Goal: Information Seeking & Learning: Learn about a topic

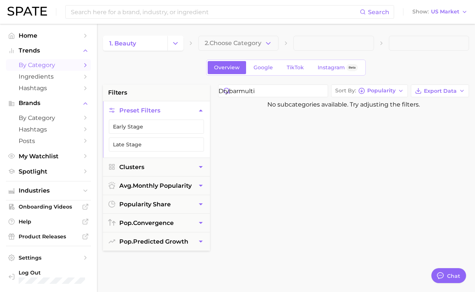
drag, startPoint x: 257, startPoint y: 92, endPoint x: 283, endPoint y: 98, distance: 26.8
click at [283, 98] on div "drybarmulti Sort By Popularity Export Data No subcategories available. Try adju…" at bounding box center [343, 274] width 258 height 378
type input "drybar"
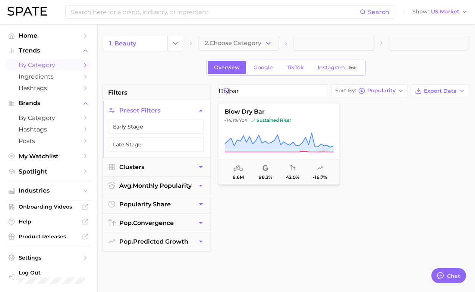
click at [306, 202] on div "blow dry bar -14.1% YoY sustained riser 8.6m 98.2% 42.0% -16.7%" at bounding box center [343, 153] width 258 height 104
click at [254, 117] on button "blow dry bar -14.1% YoY sustained riser 8.6m 98.2% 42.0% -16.7%" at bounding box center [278, 144] width 121 height 82
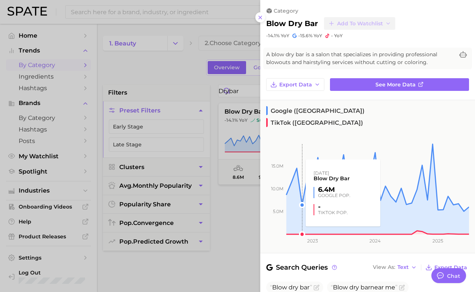
scroll to position [8, 0]
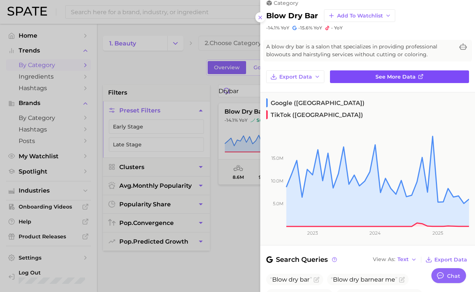
click at [347, 79] on link "See more data" at bounding box center [399, 76] width 139 height 13
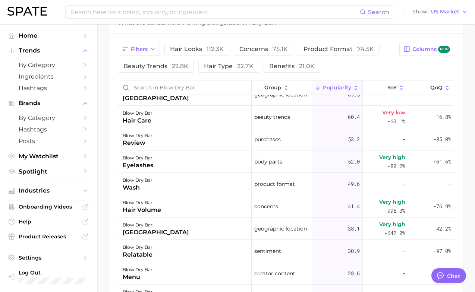
scroll to position [1935, 0]
click at [163, 94] on input "Search in blow dry bar" at bounding box center [184, 87] width 133 height 14
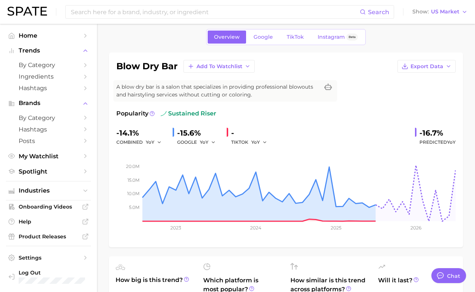
scroll to position [0, 0]
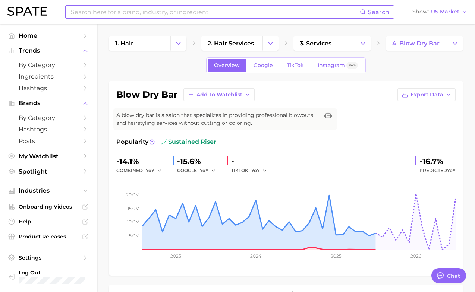
type input "straight"
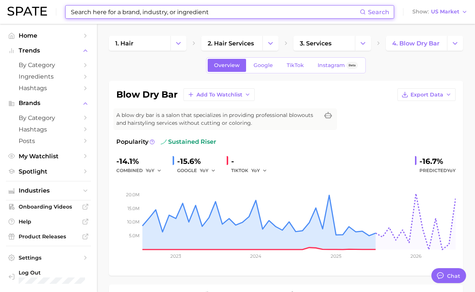
click at [117, 13] on input at bounding box center [214, 12] width 289 height 13
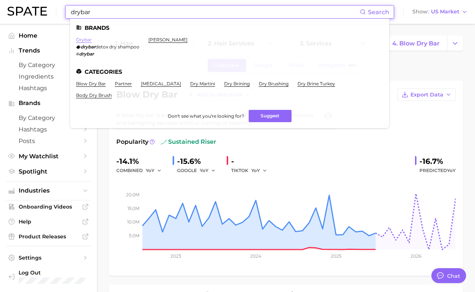
type input "drybar"
click at [86, 39] on link "drybar" at bounding box center [84, 40] width 16 height 6
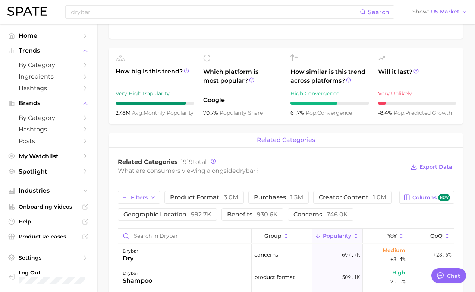
scroll to position [272, 0]
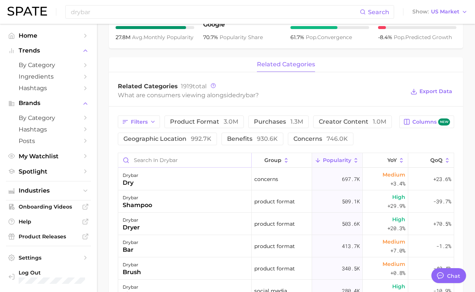
click at [182, 154] on input "Search in drybar" at bounding box center [184, 160] width 133 height 14
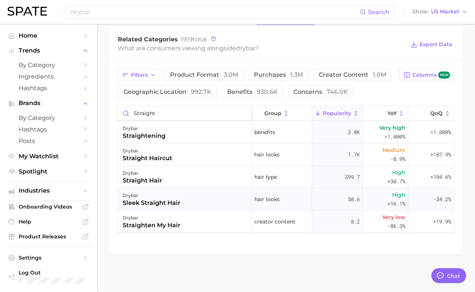
scroll to position [319, 0]
type input "straight"
click at [71, 119] on span "by Category" at bounding box center [49, 117] width 60 height 7
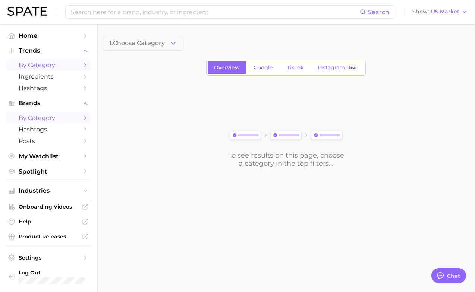
click at [57, 67] on span "by Category" at bounding box center [49, 64] width 60 height 7
click at [51, 116] on span "by Category" at bounding box center [49, 117] width 60 height 7
click at [129, 39] on button "1. Choose Category" at bounding box center [143, 43] width 80 height 15
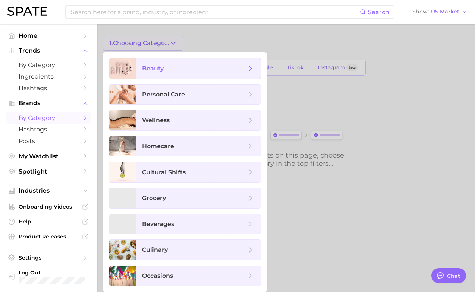
click at [140, 68] on span "beauty" at bounding box center [198, 68] width 124 height 20
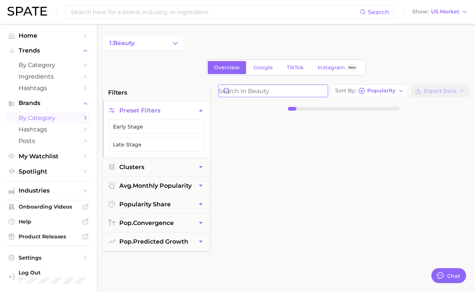
click at [236, 89] on input "Search in beauty" at bounding box center [272, 91] width 109 height 12
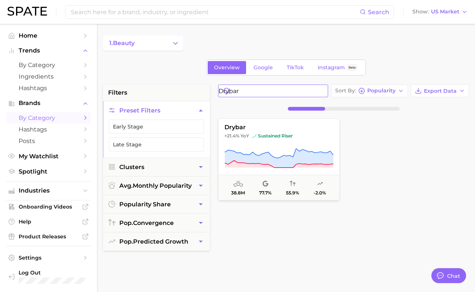
click at [236, 90] on input "drybar" at bounding box center [272, 91] width 109 height 12
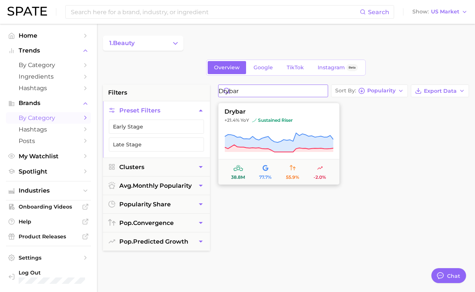
type input "drybar"
click at [263, 129] on button "drybar +21.4% YoY sustained riser 38.8m 77.7% 55.9% -2.0%" at bounding box center [278, 144] width 121 height 82
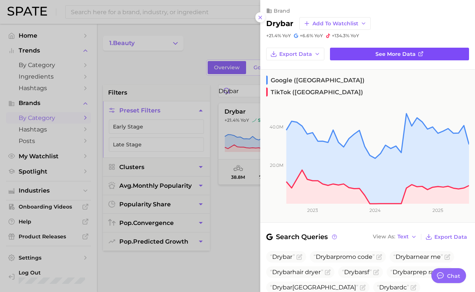
click at [359, 49] on link "See more data" at bounding box center [399, 54] width 139 height 13
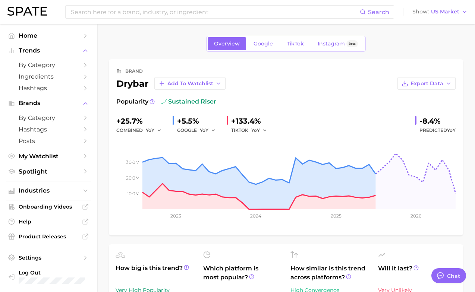
click at [127, 82] on div "drybar Add to Watchlist" at bounding box center [170, 83] width 109 height 13
click at [130, 72] on div "brand" at bounding box center [134, 71] width 18 height 9
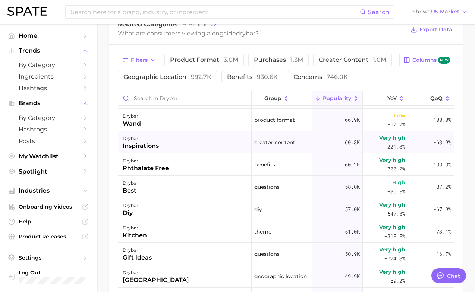
scroll to position [1342, 0]
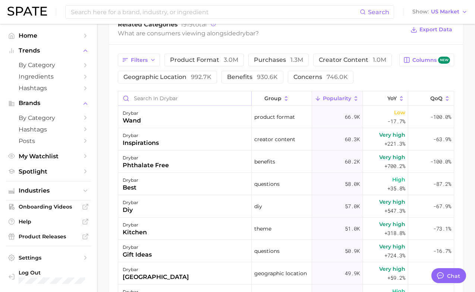
click at [189, 95] on input "Search in drybar" at bounding box center [184, 98] width 133 height 14
type input "straight"
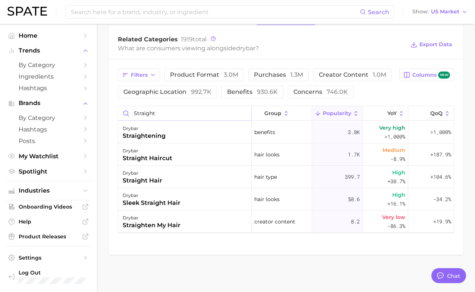
scroll to position [305, 0]
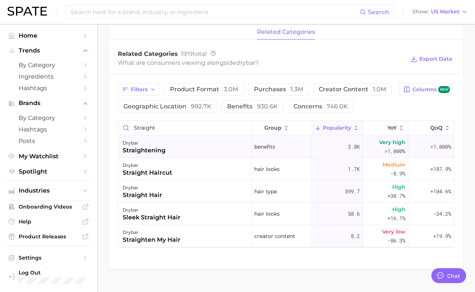
click at [200, 153] on div "drybar straightening" at bounding box center [184, 147] width 133 height 22
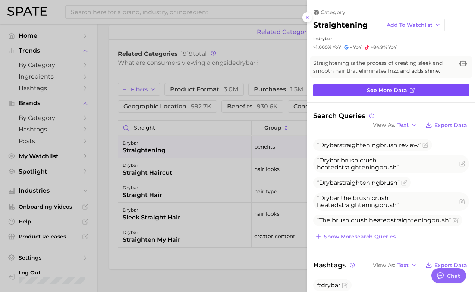
scroll to position [0, 0]
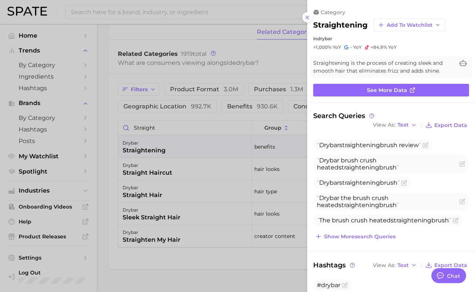
click at [233, 181] on div at bounding box center [237, 146] width 475 height 292
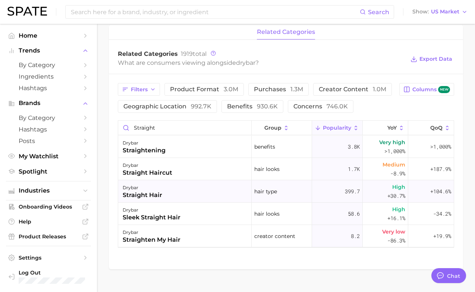
click at [227, 194] on div "drybar straight hair" at bounding box center [184, 191] width 133 height 22
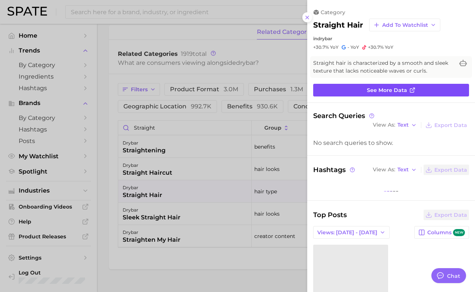
click at [347, 84] on link "See more data" at bounding box center [391, 90] width 156 height 13
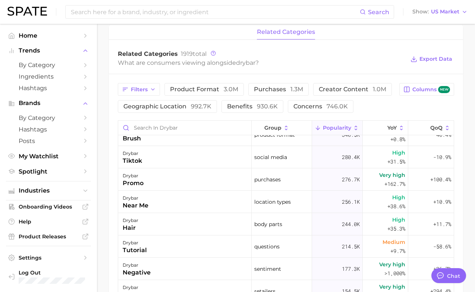
scroll to position [105, 0]
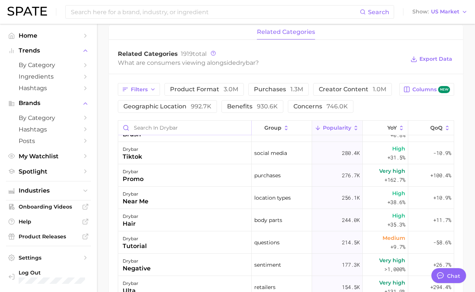
click at [197, 130] on input "Search in drybar" at bounding box center [184, 128] width 133 height 14
type input "straight"
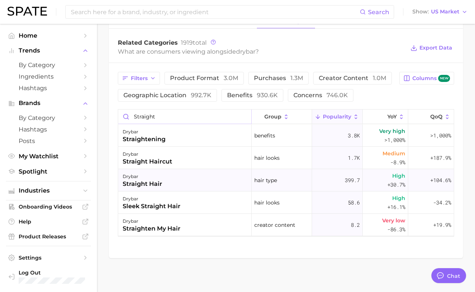
scroll to position [319, 0]
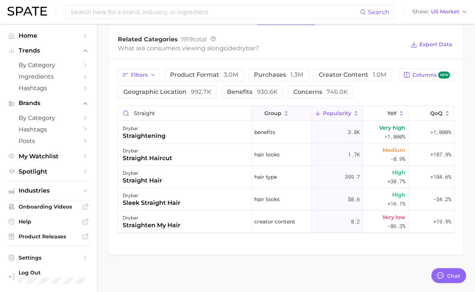
click at [278, 114] on span "group" at bounding box center [272, 113] width 17 height 6
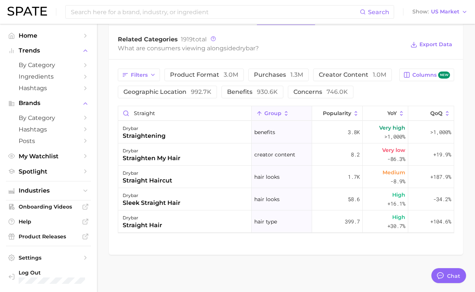
click at [277, 111] on span "group" at bounding box center [272, 113] width 17 height 6
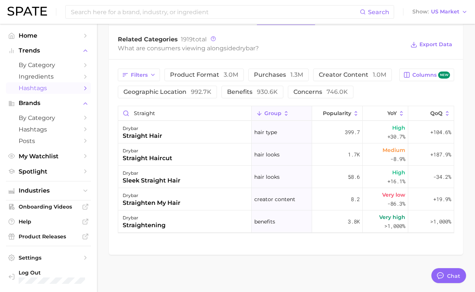
click at [61, 89] on span "Hashtags" at bounding box center [49, 88] width 60 height 7
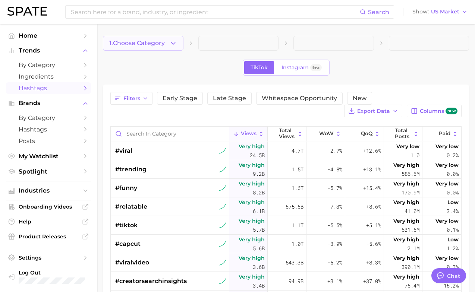
click at [148, 49] on button "1. Choose Category" at bounding box center [143, 43] width 80 height 15
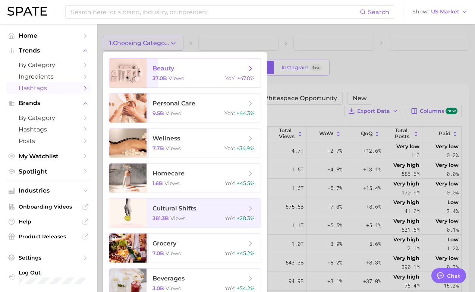
click at [151, 68] on span "beauty 37.0b views YoY : +47.8%" at bounding box center [203, 72] width 114 height 29
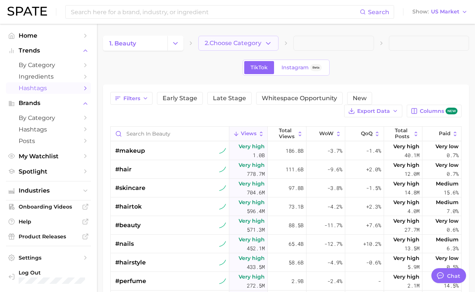
click at [225, 39] on button "2. Choose Category" at bounding box center [238, 43] width 80 height 15
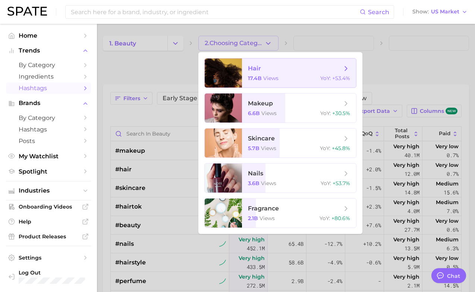
click at [227, 61] on div at bounding box center [223, 72] width 37 height 29
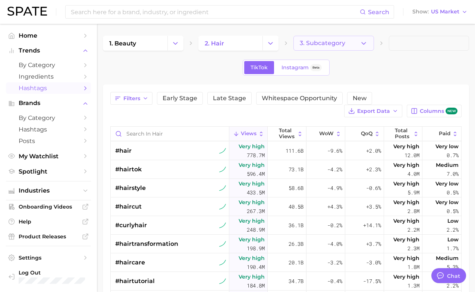
click at [312, 44] on span "3. Subcategory" at bounding box center [322, 43] width 45 height 7
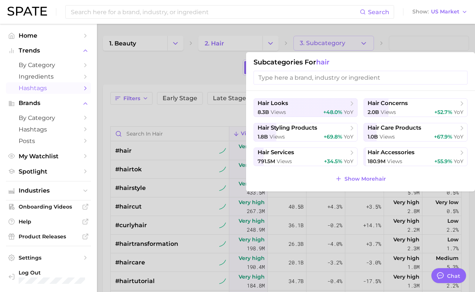
click at [289, 78] on input "search" at bounding box center [360, 78] width 214 height 14
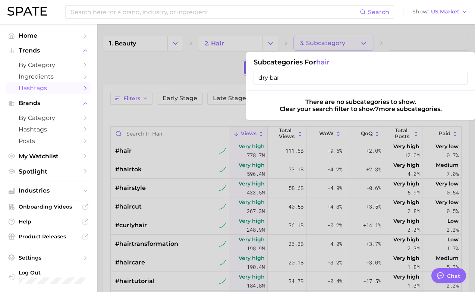
type input "dry bar"
click at [461, 77] on input "dry bar" at bounding box center [360, 78] width 214 height 14
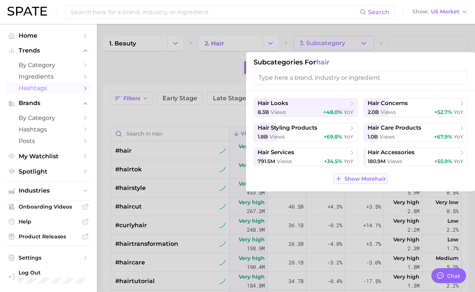
click at [360, 174] on button "Show More hair" at bounding box center [360, 179] width 54 height 10
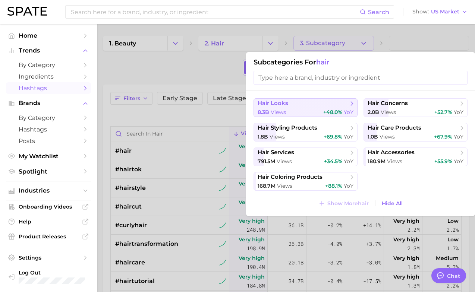
click at [322, 103] on span "hair looks" at bounding box center [302, 103] width 91 height 7
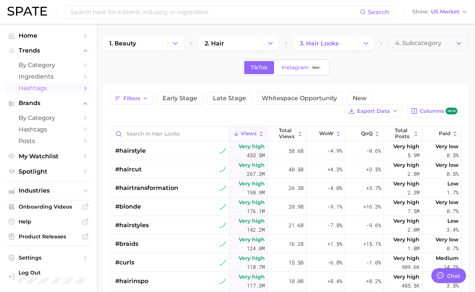
click at [416, 45] on span "4. Subcategory" at bounding box center [418, 43] width 46 height 7
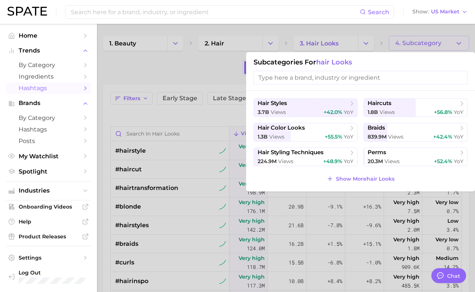
click at [378, 75] on input "search" at bounding box center [360, 78] width 214 height 14
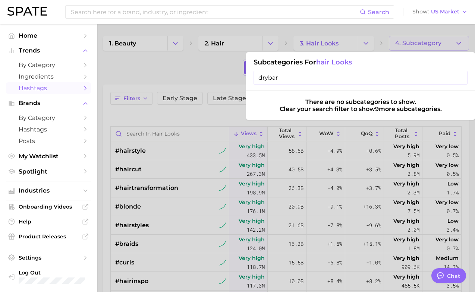
type input "drybar"
click at [458, 79] on input "drybar" at bounding box center [360, 78] width 214 height 14
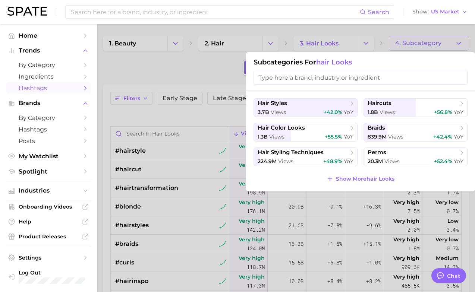
click at [372, 41] on div at bounding box center [237, 146] width 475 height 292
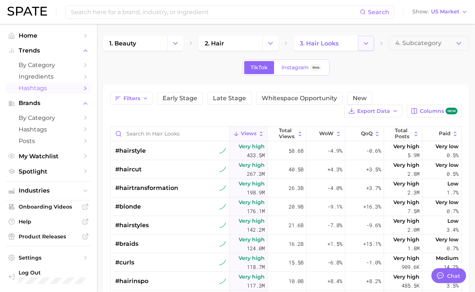
click at [364, 42] on icon "Change Category" at bounding box center [366, 43] width 8 height 8
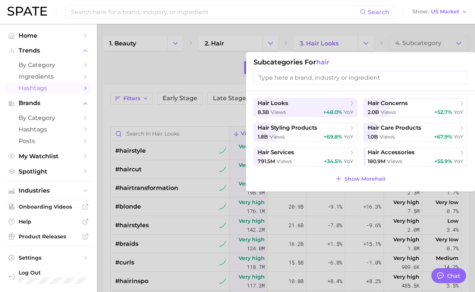
click at [326, 35] on div at bounding box center [237, 146] width 475 height 292
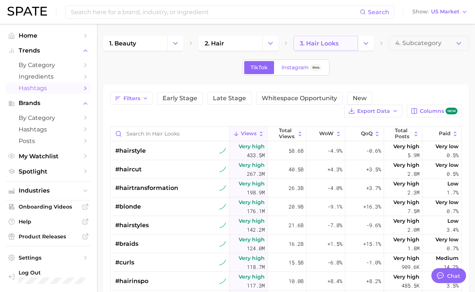
click at [322, 46] on span "3. hair looks" at bounding box center [319, 43] width 39 height 7
click at [366, 42] on icon "Change Category" at bounding box center [366, 43] width 8 height 8
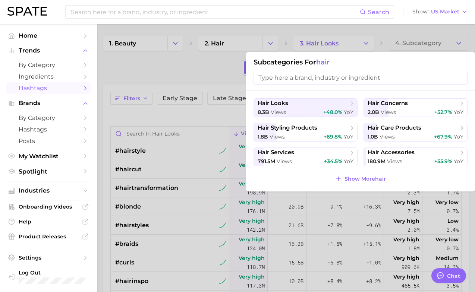
click at [325, 28] on div at bounding box center [237, 146] width 475 height 292
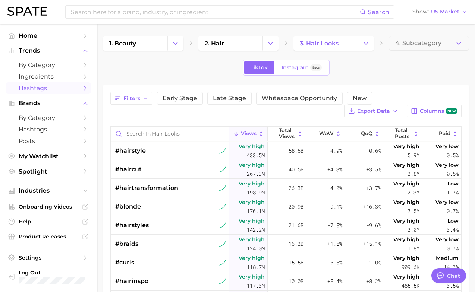
click at [180, 130] on input "Search in hair looks" at bounding box center [170, 134] width 118 height 14
click at [59, 64] on span "by Category" at bounding box center [49, 64] width 60 height 7
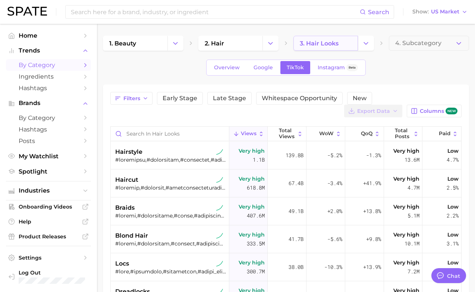
type textarea "x"
click at [414, 38] on button "4. Subcategory" at bounding box center [429, 43] width 80 height 15
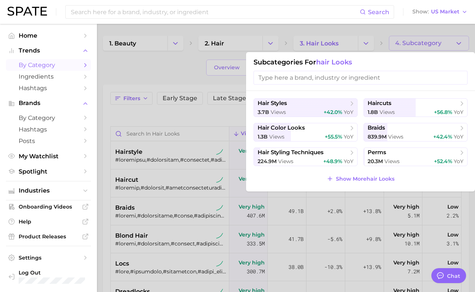
click at [330, 89] on div "Subcategories for hair looks" at bounding box center [360, 71] width 229 height 39
click at [332, 73] on input "search" at bounding box center [360, 78] width 214 height 14
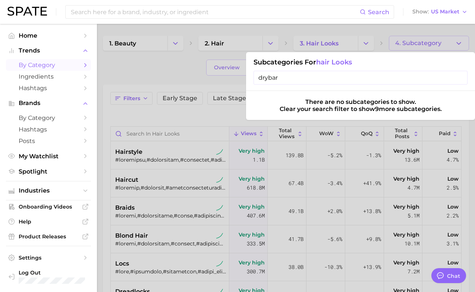
type input "drybar"
click at [170, 66] on div at bounding box center [237, 146] width 475 height 292
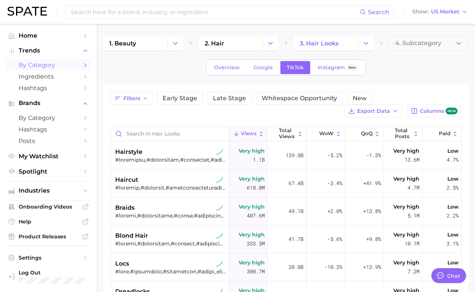
click at [62, 66] on span "by Category" at bounding box center [49, 64] width 60 height 7
click at [174, 40] on icon "Change Category" at bounding box center [175, 43] width 8 height 8
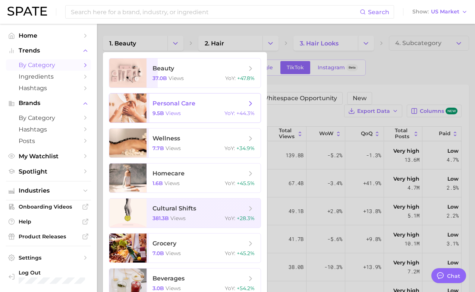
click at [170, 102] on span "personal care" at bounding box center [173, 103] width 43 height 7
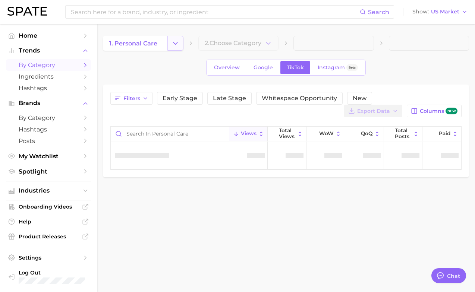
click at [176, 47] on icon "Change Category" at bounding box center [175, 43] width 8 height 8
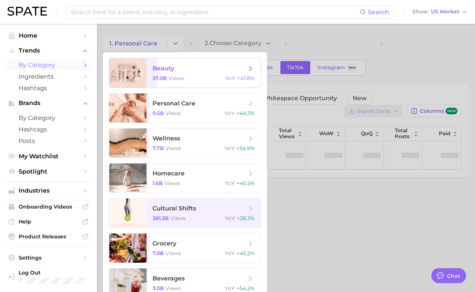
click at [174, 70] on span "beauty" at bounding box center [199, 68] width 94 height 8
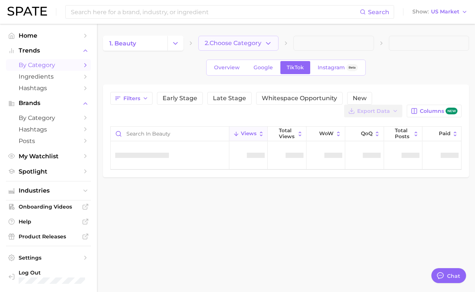
click at [245, 42] on span "2. Choose Category" at bounding box center [233, 43] width 57 height 7
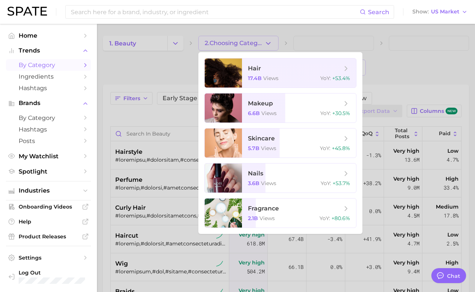
click at [316, 34] on div at bounding box center [237, 146] width 475 height 292
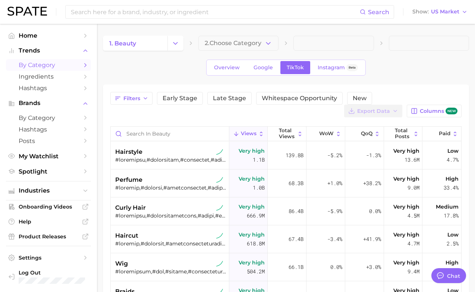
click at [315, 45] on span at bounding box center [333, 43] width 80 height 15
click at [307, 42] on span at bounding box center [333, 43] width 80 height 15
click at [54, 90] on span "Hashtags" at bounding box center [49, 88] width 60 height 7
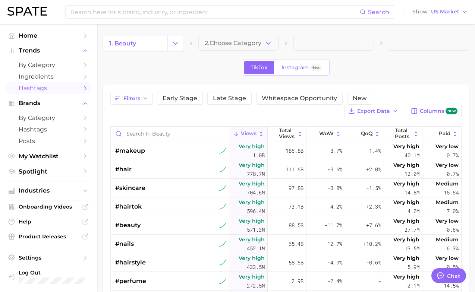
click at [197, 137] on input "Search in beauty" at bounding box center [170, 134] width 118 height 14
type input "s"
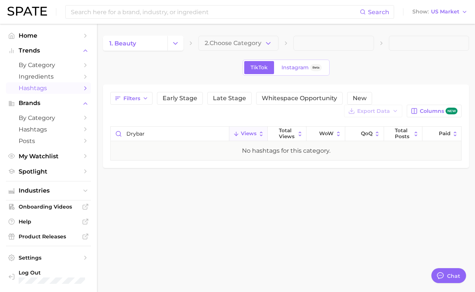
click at [151, 114] on div "Filters Early Stage Late Stage Whitespace Opportunity New Export Data Columns n…" at bounding box center [285, 104] width 351 height 25
click at [127, 134] on input "drybar" at bounding box center [170, 134] width 118 height 14
type input "thedrybar"
click at [171, 38] on button "Change Category" at bounding box center [175, 43] width 16 height 15
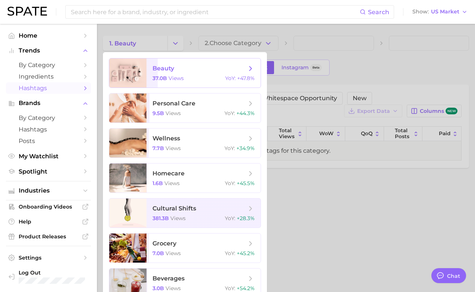
click at [237, 78] on span "+47.8%" at bounding box center [246, 78] width 18 height 7
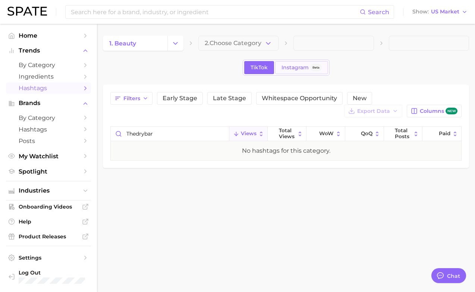
click at [289, 66] on span "Instagram" at bounding box center [294, 67] width 27 height 6
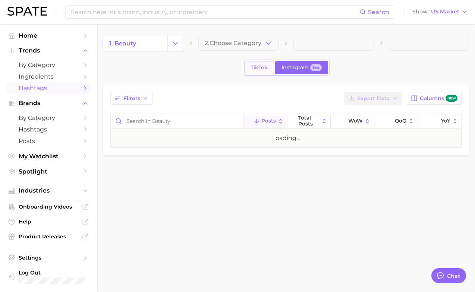
click at [263, 67] on span "TikTok" at bounding box center [258, 67] width 17 height 6
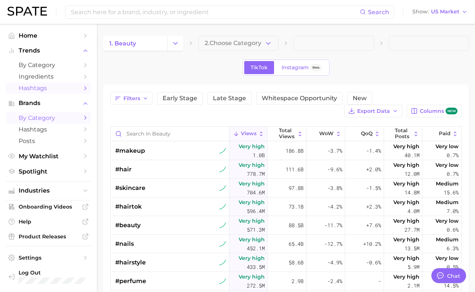
click at [58, 119] on span "by Category" at bounding box center [49, 117] width 60 height 7
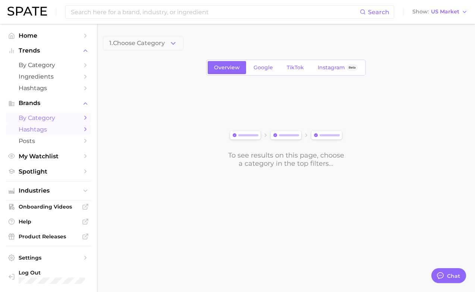
click at [54, 132] on span "Hashtags" at bounding box center [49, 129] width 60 height 7
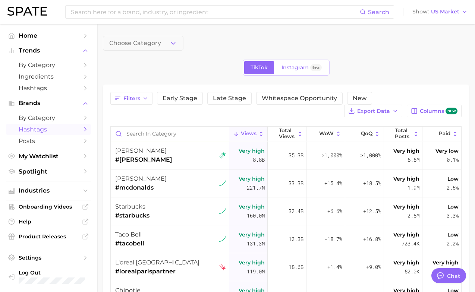
click at [163, 133] on input "Search in category" at bounding box center [170, 134] width 118 height 14
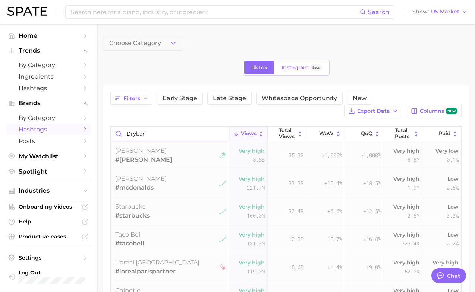
type input "drybar"
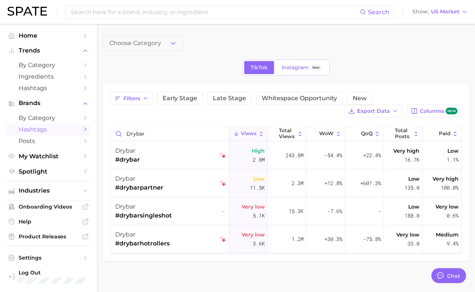
click at [177, 151] on div "drybar #drybar" at bounding box center [170, 156] width 111 height 28
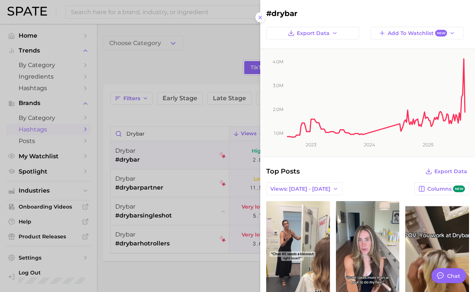
click at [72, 136] on div at bounding box center [237, 146] width 475 height 292
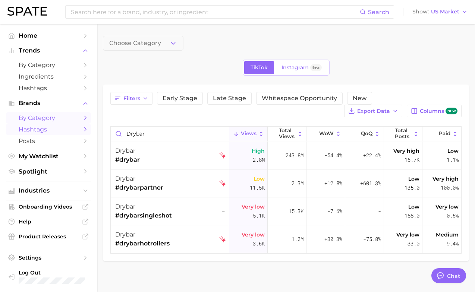
click at [54, 114] on link "by Category" at bounding box center [48, 118] width 85 height 12
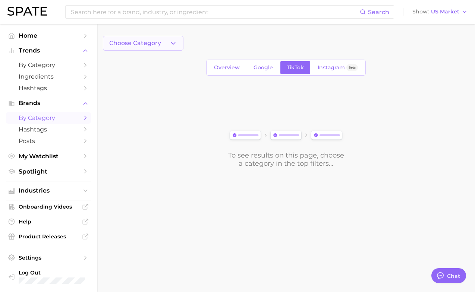
click at [169, 40] on icon "button" at bounding box center [173, 43] width 8 height 8
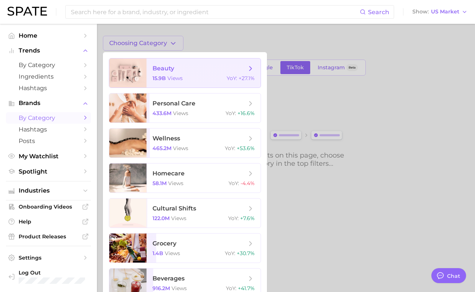
click at [163, 72] on span "beauty" at bounding box center [163, 68] width 22 height 7
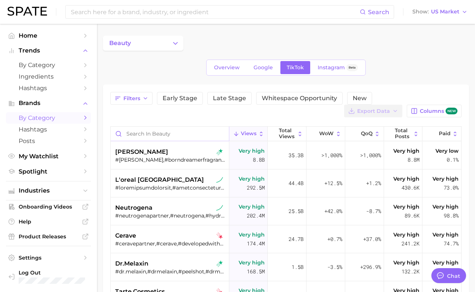
click at [147, 135] on input "Search in beauty" at bounding box center [170, 134] width 118 height 14
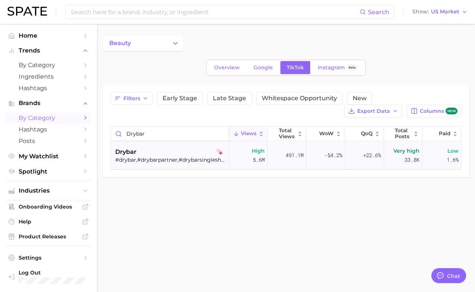
type input "drybar"
click at [142, 153] on div "drybar" at bounding box center [170, 152] width 111 height 9
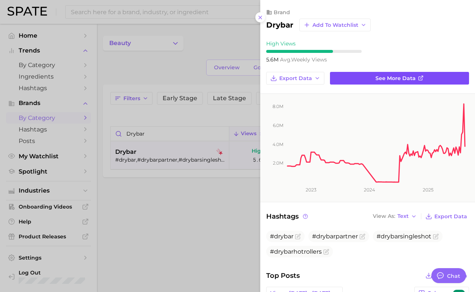
click at [340, 77] on link "See more data" at bounding box center [399, 78] width 139 height 13
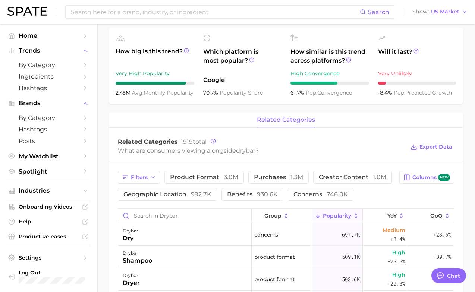
scroll to position [232, 0]
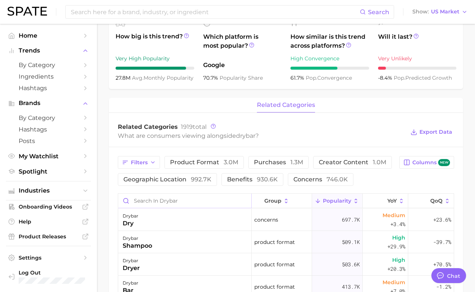
click at [177, 205] on input "Search in drybar" at bounding box center [184, 201] width 133 height 14
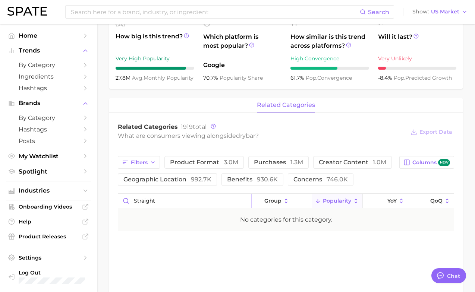
type input "straight"
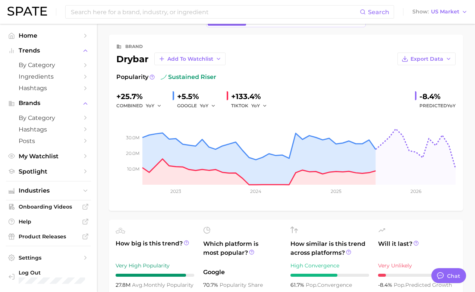
scroll to position [0, 0]
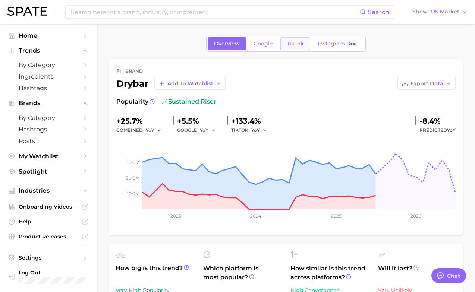
click at [291, 45] on span "TikTok" at bounding box center [295, 44] width 17 height 6
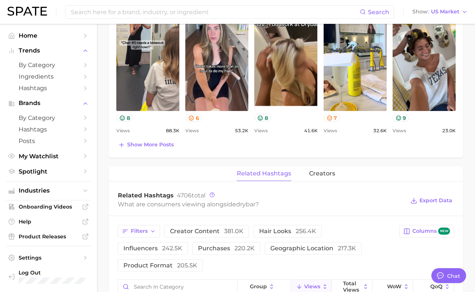
scroll to position [477, 0]
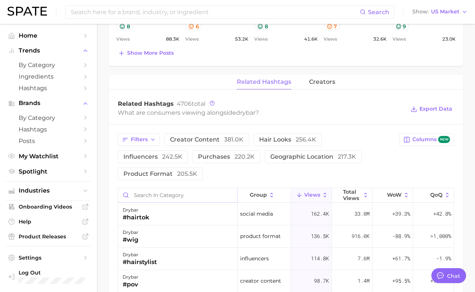
click at [166, 188] on input "Search in category" at bounding box center [177, 195] width 119 height 14
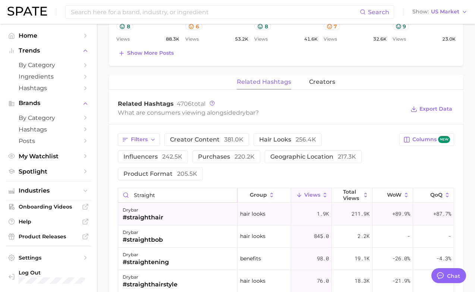
type input "straight"
click at [183, 203] on div "drybar #straighthair" at bounding box center [177, 214] width 119 height 22
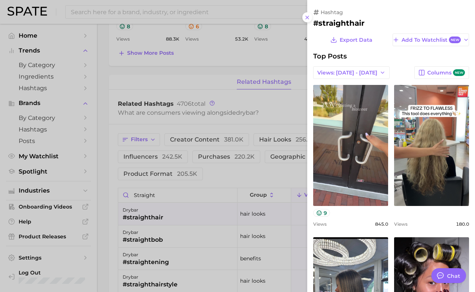
scroll to position [0, 0]
click at [195, 186] on div at bounding box center [237, 146] width 475 height 292
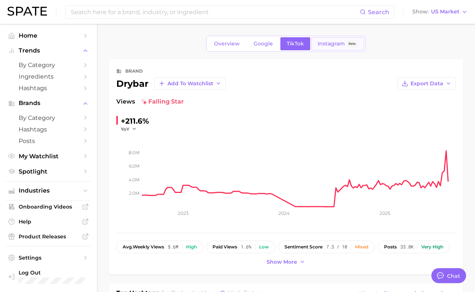
click at [324, 44] on span "Instagram" at bounding box center [330, 44] width 27 height 6
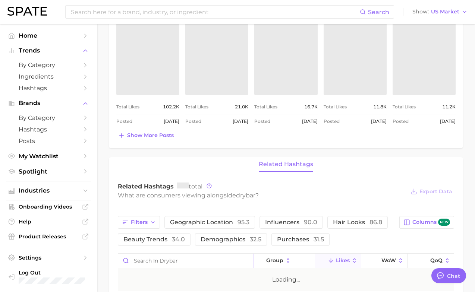
click at [159, 256] on input "Search in drybar" at bounding box center [185, 261] width 135 height 14
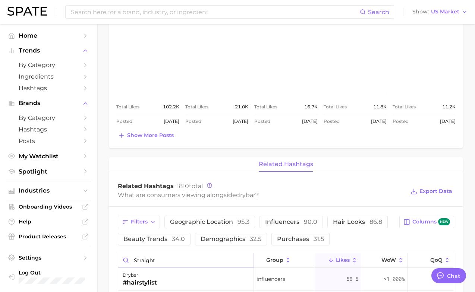
type input "straight"
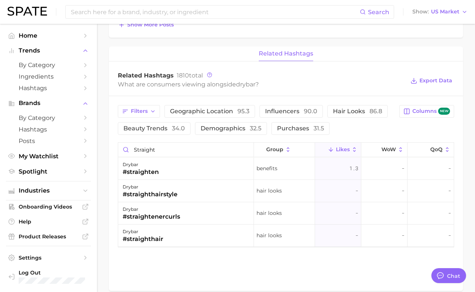
click at [225, 170] on div "drybar #straighten" at bounding box center [186, 169] width 136 height 22
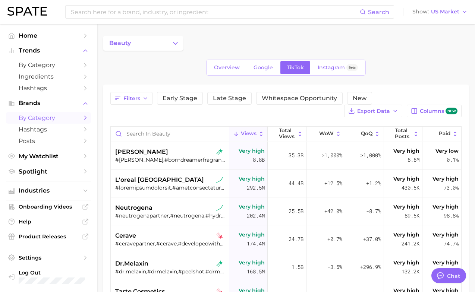
click at [148, 132] on input "Search in beauty" at bounding box center [170, 134] width 118 height 14
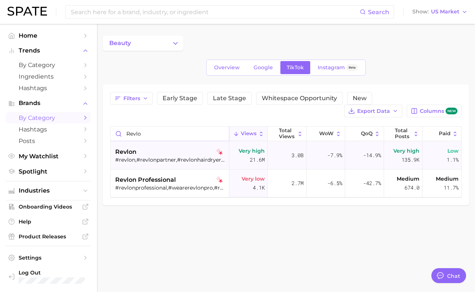
type input "revlo"
click at [154, 154] on div "revlon" at bounding box center [170, 152] width 111 height 9
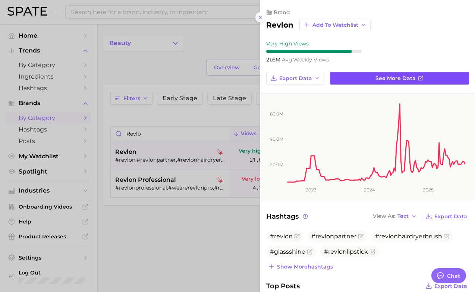
click at [368, 76] on link "See more data" at bounding box center [399, 78] width 139 height 13
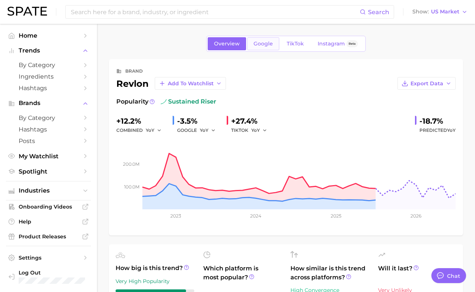
click at [265, 43] on span "Google" at bounding box center [262, 44] width 19 height 6
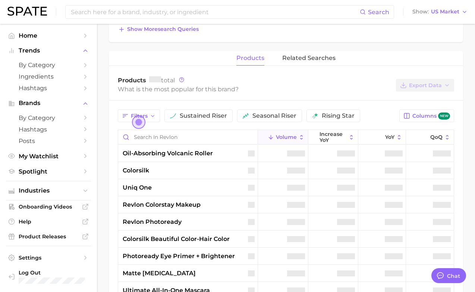
scroll to position [314, 0]
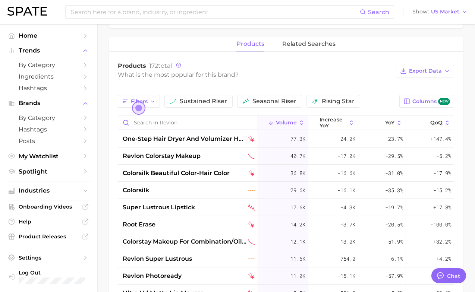
click at [196, 123] on input "Search in revlon" at bounding box center [187, 122] width 139 height 14
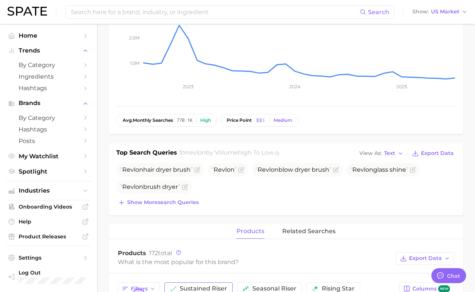
scroll to position [217, 0]
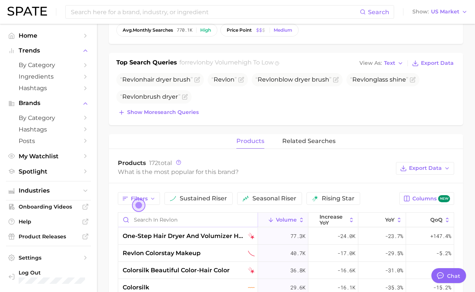
click at [175, 214] on input "Search in revlon" at bounding box center [187, 220] width 139 height 14
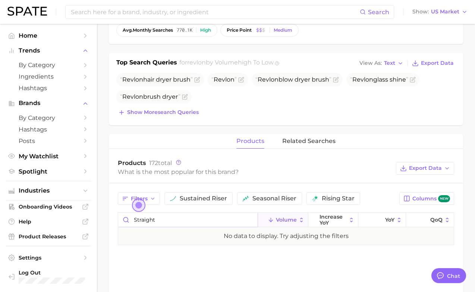
type input "straight"
